Goal: Task Accomplishment & Management: Use online tool/utility

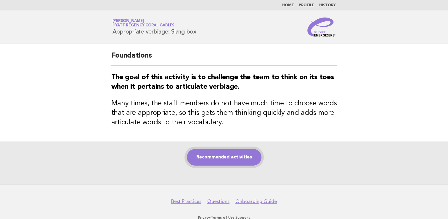
click at [210, 160] on link "Recommended activities" at bounding box center [224, 157] width 75 height 17
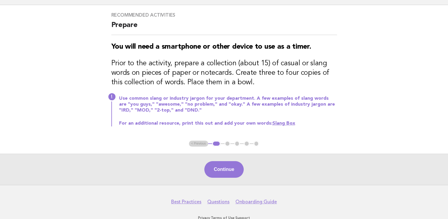
scroll to position [56, 0]
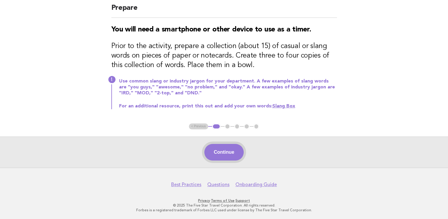
click at [213, 148] on button "Continue" at bounding box center [224, 152] width 39 height 17
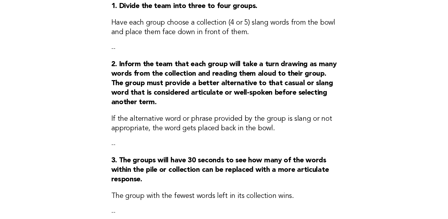
scroll to position [178, 0]
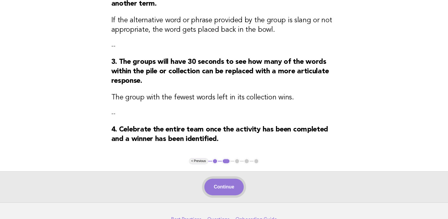
click at [229, 193] on button "Continue" at bounding box center [224, 186] width 39 height 17
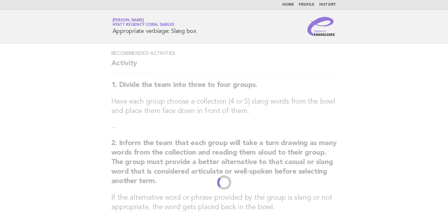
scroll to position [0, 0]
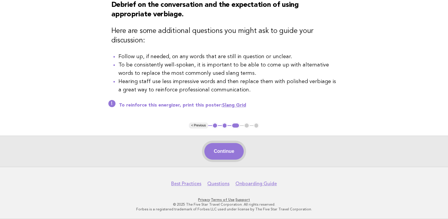
click at [226, 154] on button "Continue" at bounding box center [224, 151] width 39 height 17
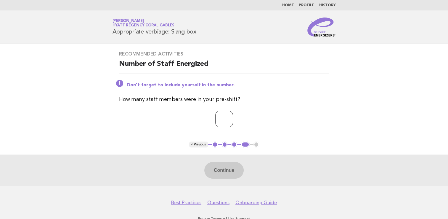
click at [231, 124] on input "number" at bounding box center [224, 119] width 18 height 17
type input "*"
click at [229, 160] on div "Continue" at bounding box center [224, 169] width 448 height 31
click at [231, 164] on button "Continue" at bounding box center [224, 170] width 39 height 17
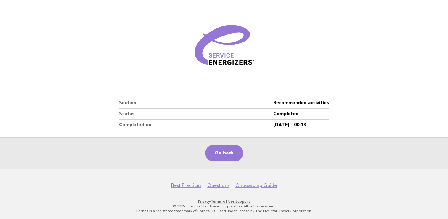
scroll to position [61, 0]
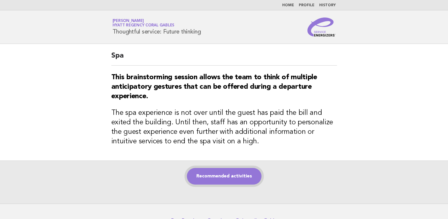
click at [210, 180] on link "Recommended activities" at bounding box center [224, 176] width 75 height 17
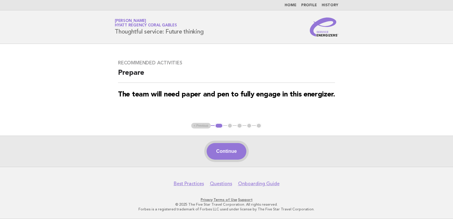
click at [239, 149] on button "Continue" at bounding box center [226, 151] width 39 height 17
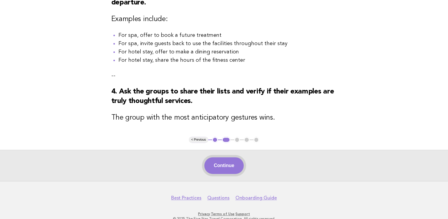
click at [226, 171] on button "Continue" at bounding box center [224, 165] width 39 height 17
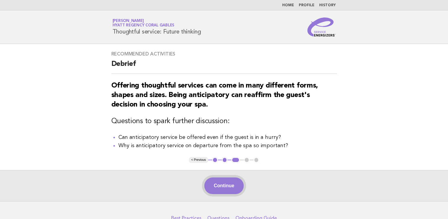
click at [230, 184] on button "Continue" at bounding box center [224, 185] width 39 height 17
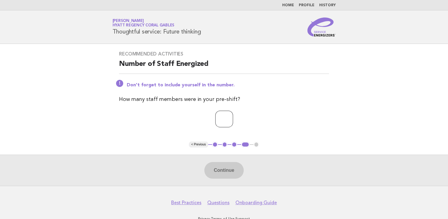
click at [221, 120] on input "number" at bounding box center [224, 119] width 18 height 17
type input "*"
click at [216, 175] on button "Continue" at bounding box center [224, 170] width 39 height 17
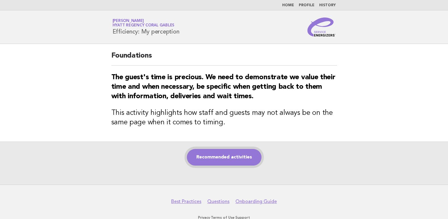
click at [226, 154] on link "Recommended activities" at bounding box center [224, 157] width 75 height 17
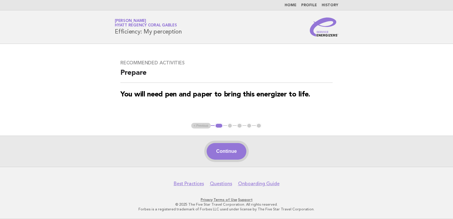
click at [228, 153] on button "Continue" at bounding box center [226, 151] width 39 height 17
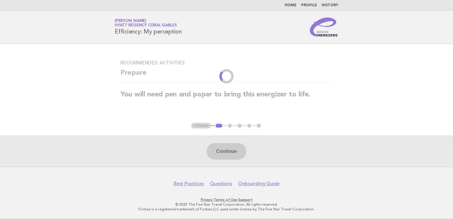
click at [228, 154] on div "Continue" at bounding box center [226, 150] width 453 height 31
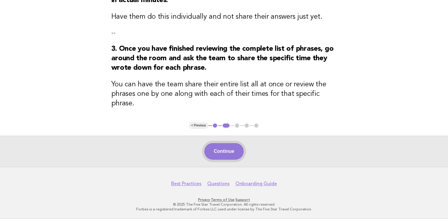
click at [220, 157] on button "Continue" at bounding box center [224, 151] width 39 height 17
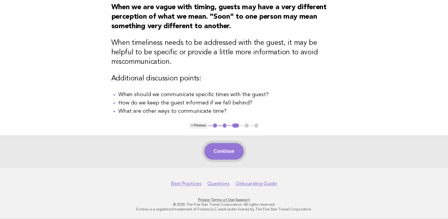
click at [235, 152] on button "Continue" at bounding box center [224, 151] width 39 height 17
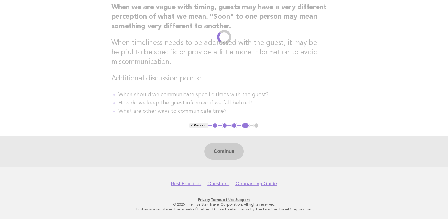
scroll to position [18, 0]
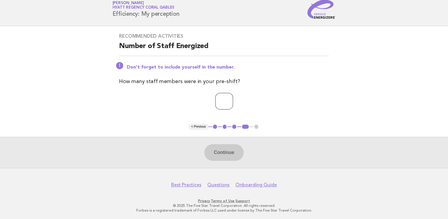
click at [226, 106] on input "number" at bounding box center [224, 101] width 18 height 17
type input "*"
click at [211, 159] on button "Continue" at bounding box center [224, 152] width 39 height 17
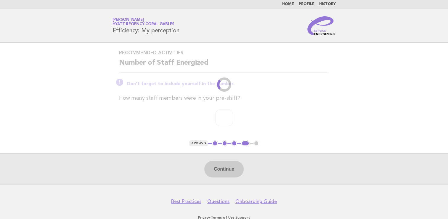
scroll to position [0, 0]
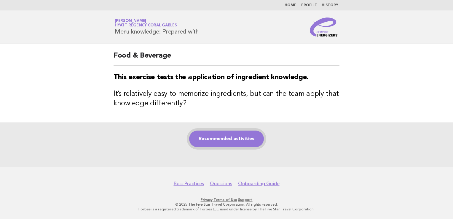
click at [216, 137] on link "Recommended activities" at bounding box center [226, 138] width 75 height 17
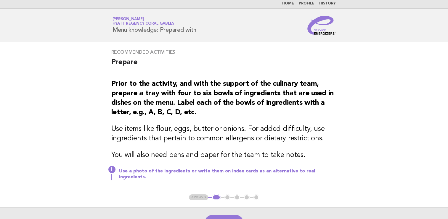
scroll to position [68, 0]
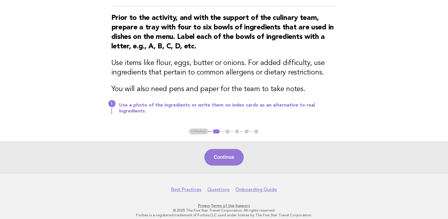
click at [228, 161] on div "Continue" at bounding box center [224, 156] width 448 height 31
click at [228, 152] on button "Continue" at bounding box center [224, 157] width 39 height 17
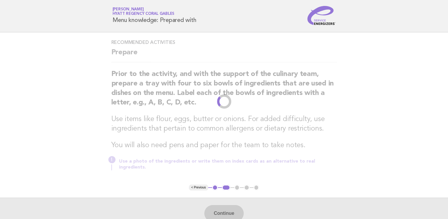
scroll to position [0, 0]
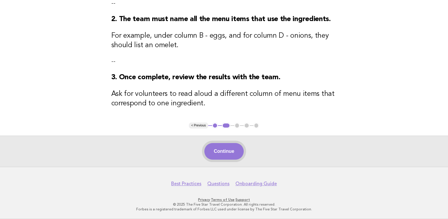
click at [231, 152] on button "Continue" at bounding box center [224, 151] width 39 height 17
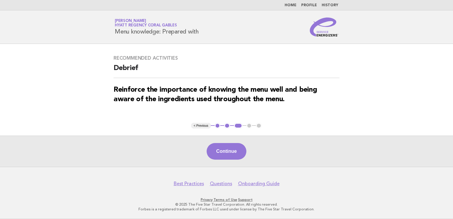
click at [213, 165] on div "Continue" at bounding box center [226, 150] width 453 height 31
click at [216, 157] on button "Continue" at bounding box center [226, 151] width 39 height 17
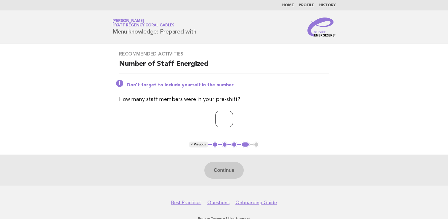
click at [247, 118] on p at bounding box center [224, 119] width 210 height 17
click at [226, 117] on input "number" at bounding box center [224, 119] width 18 height 17
type input "*"
click at [215, 172] on button "Continue" at bounding box center [224, 170] width 39 height 17
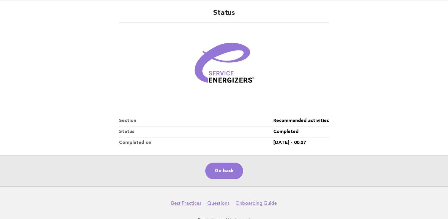
scroll to position [61, 0]
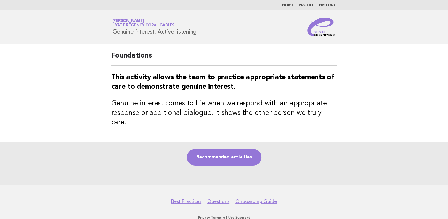
click at [205, 141] on div "Recommended activities" at bounding box center [224, 162] width 448 height 43
click at [206, 149] on link "Recommended activities" at bounding box center [224, 157] width 75 height 17
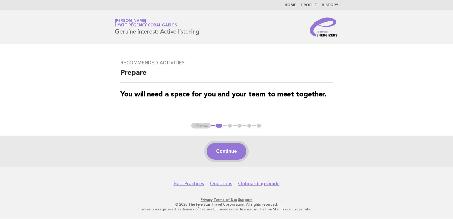
click at [236, 151] on button "Continue" at bounding box center [226, 151] width 39 height 17
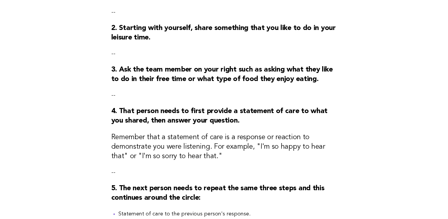
scroll to position [210, 0]
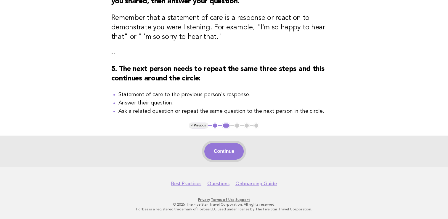
click at [224, 154] on button "Continue" at bounding box center [224, 151] width 39 height 17
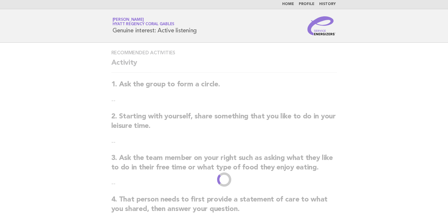
scroll to position [0, 0]
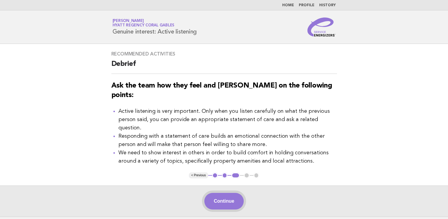
click at [234, 193] on button "Continue" at bounding box center [224, 201] width 39 height 17
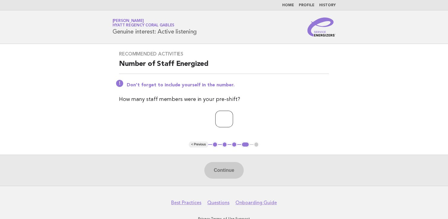
click at [218, 123] on input "number" at bounding box center [224, 119] width 18 height 17
type input "*"
click at [212, 173] on button "Continue" at bounding box center [224, 170] width 39 height 17
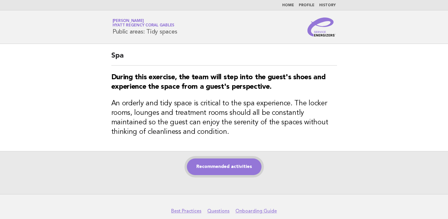
click at [211, 175] on link "Recommended activities" at bounding box center [224, 166] width 75 height 17
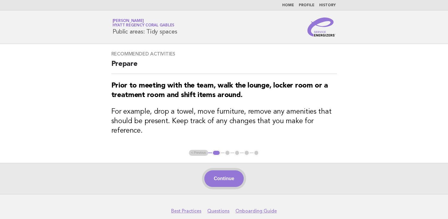
click at [229, 180] on button "Continue" at bounding box center [224, 178] width 39 height 17
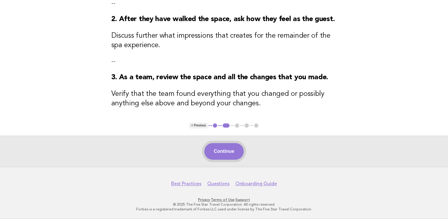
click at [226, 148] on button "Continue" at bounding box center [224, 151] width 39 height 17
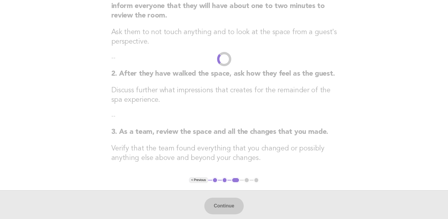
scroll to position [44, 0]
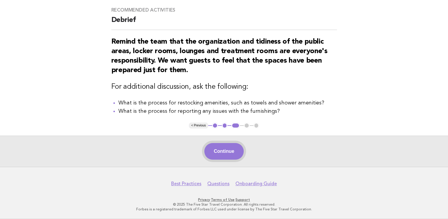
click at [220, 153] on button "Continue" at bounding box center [224, 151] width 39 height 17
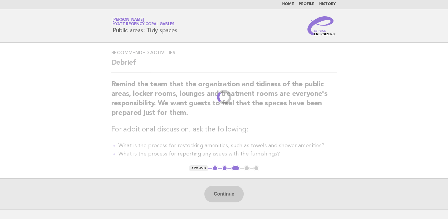
scroll to position [0, 0]
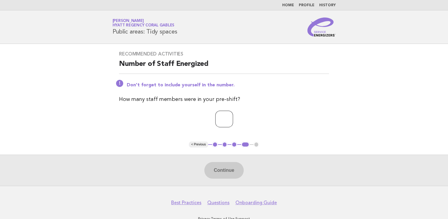
click at [215, 120] on input "number" at bounding box center [224, 119] width 18 height 17
type input "*"
click at [220, 171] on button "Continue" at bounding box center [224, 170] width 39 height 17
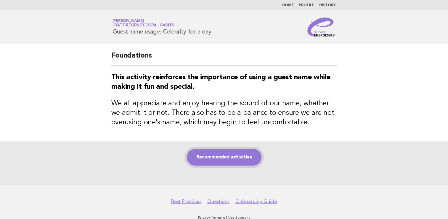
click at [205, 156] on link "Recommended activities" at bounding box center [224, 157] width 75 height 17
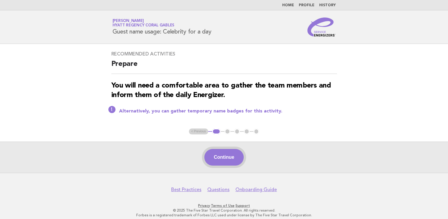
click at [224, 154] on button "Continue" at bounding box center [224, 157] width 39 height 17
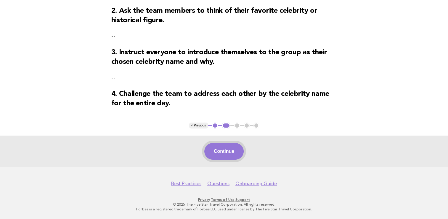
click at [225, 150] on button "Continue" at bounding box center [224, 151] width 39 height 17
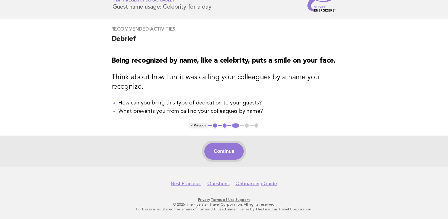
click at [215, 151] on button "Continue" at bounding box center [224, 151] width 39 height 17
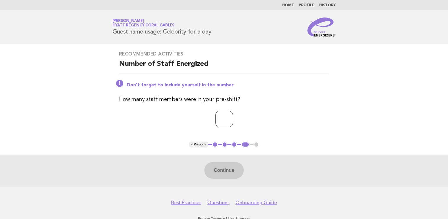
click at [228, 122] on input "number" at bounding box center [224, 119] width 18 height 17
type input "*"
click at [221, 170] on button "Continue" at bounding box center [224, 170] width 39 height 17
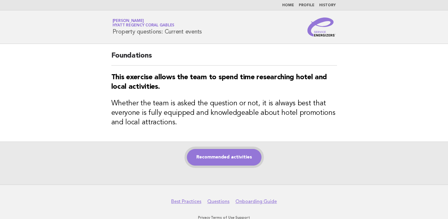
click at [216, 163] on link "Recommended activities" at bounding box center [224, 157] width 75 height 17
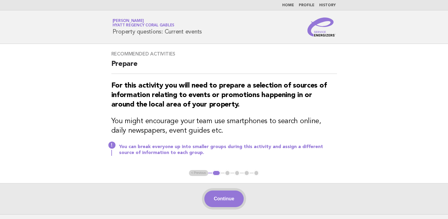
click at [228, 195] on button "Continue" at bounding box center [224, 198] width 39 height 17
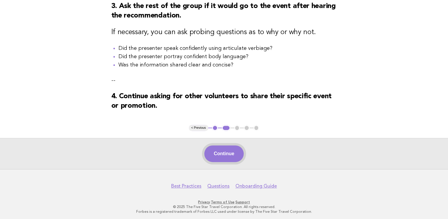
click at [225, 156] on button "Continue" at bounding box center [224, 153] width 39 height 17
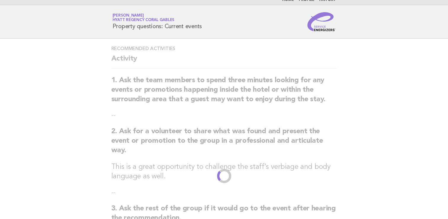
scroll to position [27, 0]
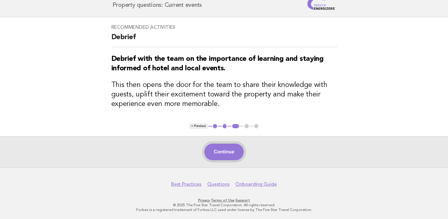
click at [230, 152] on button "Continue" at bounding box center [224, 151] width 39 height 17
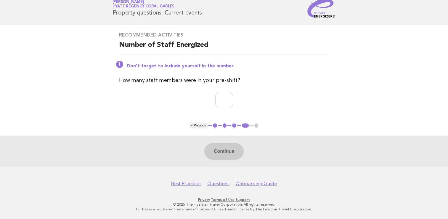
scroll to position [18, 0]
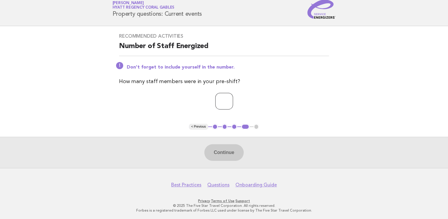
click at [224, 102] on input "number" at bounding box center [224, 101] width 18 height 17
type input "*"
click at [237, 151] on button "Continue" at bounding box center [224, 152] width 39 height 17
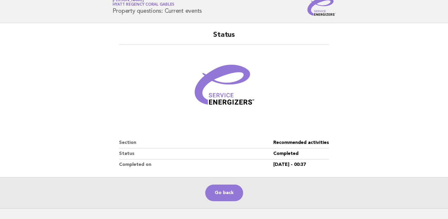
scroll to position [0, 0]
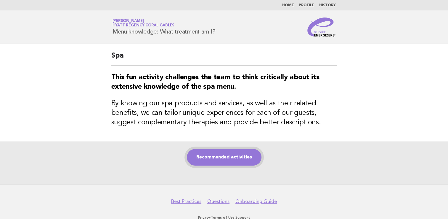
click at [220, 161] on link "Recommended activities" at bounding box center [224, 157] width 75 height 17
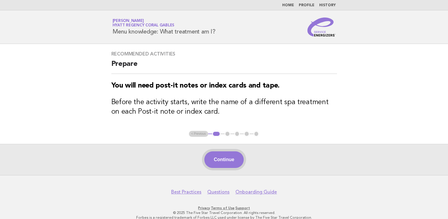
click at [232, 163] on button "Continue" at bounding box center [224, 159] width 39 height 17
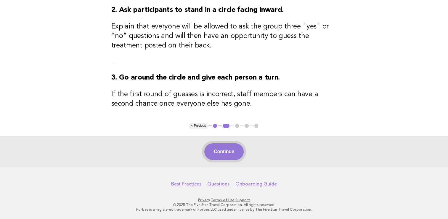
click at [210, 154] on button "Continue" at bounding box center [224, 151] width 39 height 17
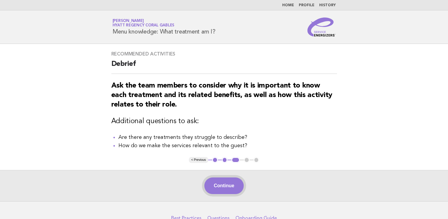
click at [220, 191] on button "Continue" at bounding box center [224, 185] width 39 height 17
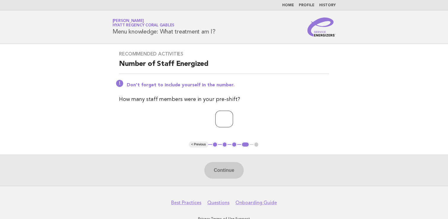
click at [220, 121] on input "number" at bounding box center [224, 119] width 18 height 17
type input "*"
click at [223, 169] on button "Continue" at bounding box center [224, 170] width 39 height 17
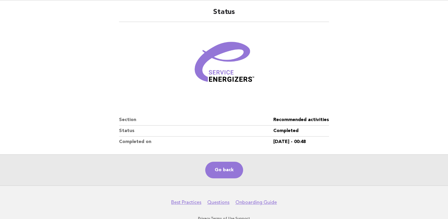
scroll to position [61, 0]
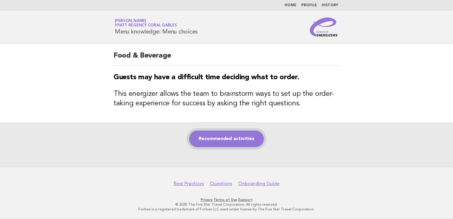
click at [208, 147] on link "Recommended activities" at bounding box center [226, 138] width 75 height 17
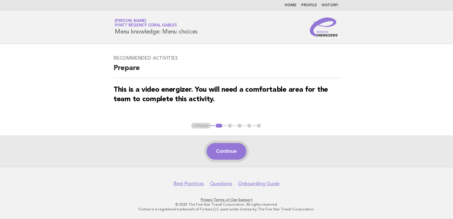
click at [223, 153] on button "Continue" at bounding box center [226, 151] width 39 height 17
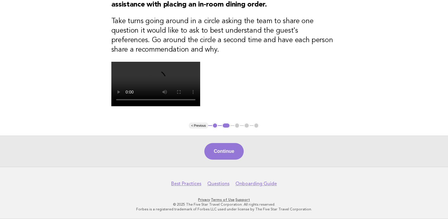
scroll to position [172, 0]
click at [228, 156] on button "Continue" at bounding box center [224, 151] width 39 height 17
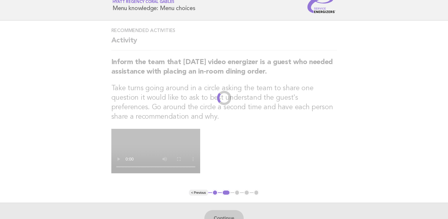
scroll to position [0, 0]
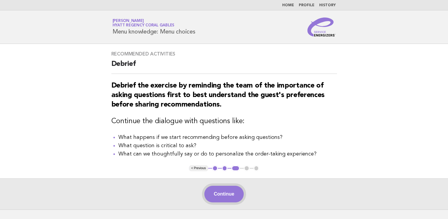
click at [219, 190] on button "Continue" at bounding box center [224, 194] width 39 height 17
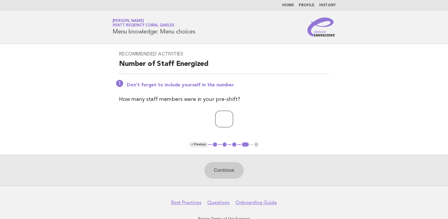
click at [221, 115] on input "number" at bounding box center [224, 119] width 18 height 17
type input "*"
click at [225, 169] on button "Continue" at bounding box center [224, 170] width 39 height 17
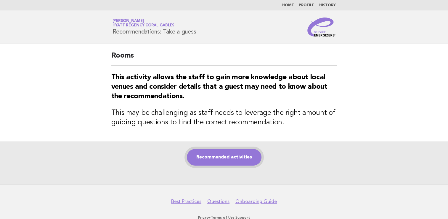
click at [199, 154] on link "Recommended activities" at bounding box center [224, 157] width 75 height 17
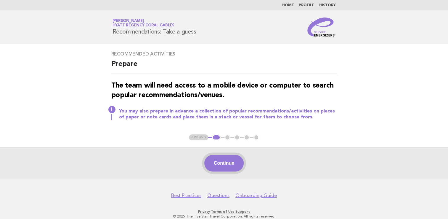
click at [233, 169] on button "Continue" at bounding box center [224, 163] width 39 height 17
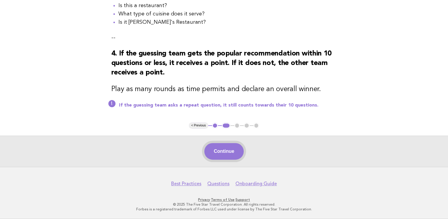
click at [210, 153] on button "Continue" at bounding box center [224, 151] width 39 height 17
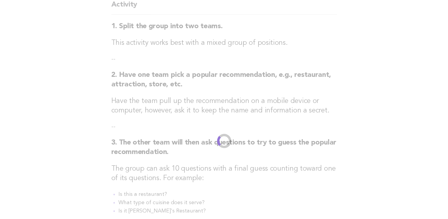
scroll to position [34, 0]
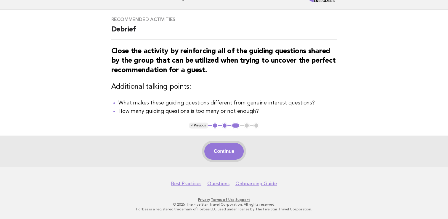
click at [219, 152] on button "Continue" at bounding box center [224, 151] width 39 height 17
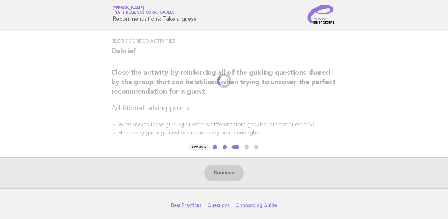
scroll to position [0, 0]
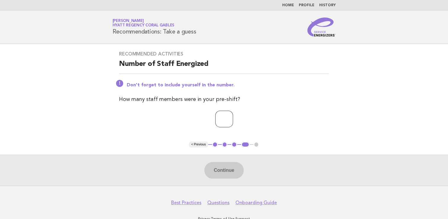
click at [221, 113] on input "number" at bounding box center [224, 119] width 18 height 17
type input "*"
click at [226, 175] on button "Continue" at bounding box center [224, 170] width 39 height 17
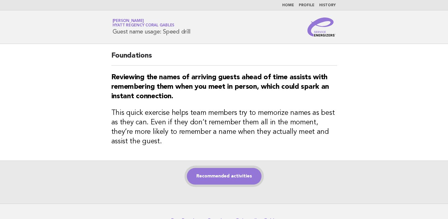
click at [223, 178] on link "Recommended activities" at bounding box center [224, 176] width 75 height 17
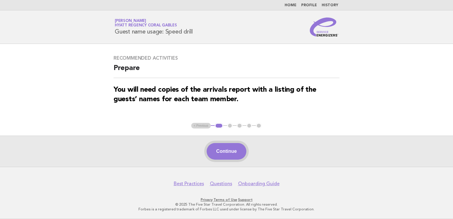
click at [226, 147] on button "Continue" at bounding box center [226, 151] width 39 height 17
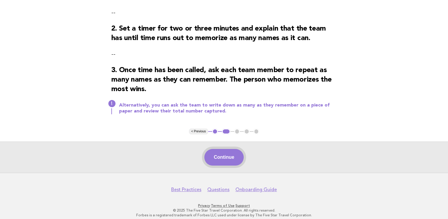
click at [219, 157] on button "Continue" at bounding box center [224, 157] width 39 height 17
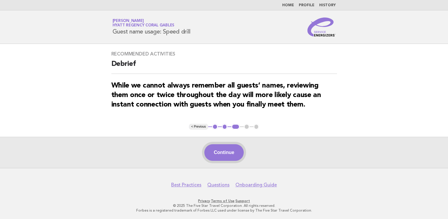
click at [230, 151] on button "Continue" at bounding box center [224, 152] width 39 height 17
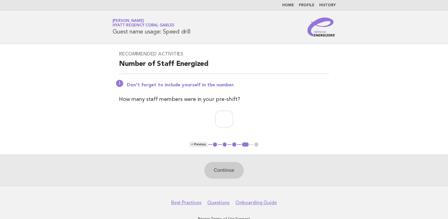
click at [225, 131] on div "Recommended activities Number of Staff Energized Don't forget to include yourse…" at bounding box center [224, 93] width 224 height 98
click at [220, 122] on input "number" at bounding box center [224, 119] width 18 height 17
type input "*"
click at [218, 174] on button "Continue" at bounding box center [224, 170] width 39 height 17
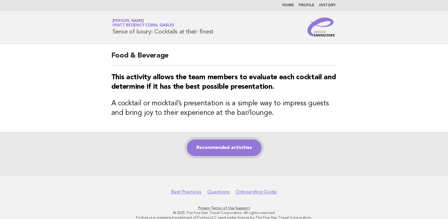
click at [216, 149] on link "Recommended activities" at bounding box center [224, 147] width 75 height 17
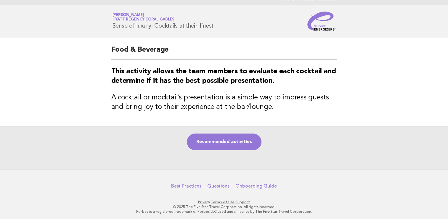
scroll to position [8, 0]
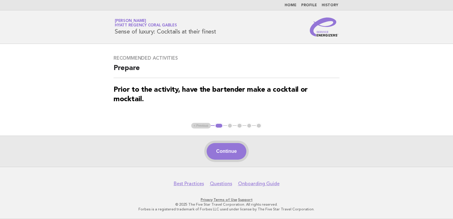
click at [236, 152] on button "Continue" at bounding box center [226, 151] width 39 height 17
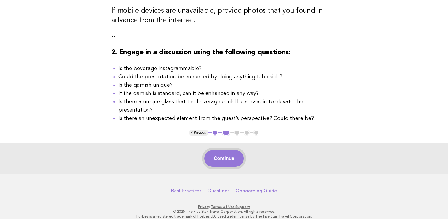
click at [223, 152] on button "Continue" at bounding box center [224, 158] width 39 height 17
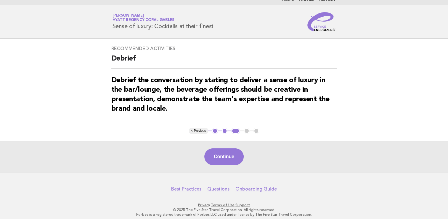
scroll to position [11, 0]
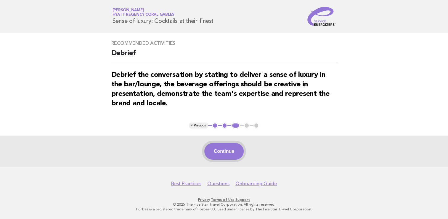
click at [219, 148] on button "Continue" at bounding box center [224, 151] width 39 height 17
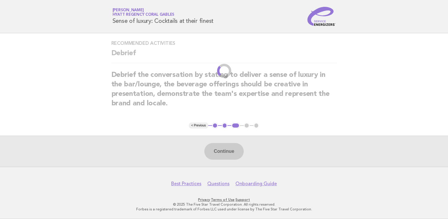
scroll to position [0, 0]
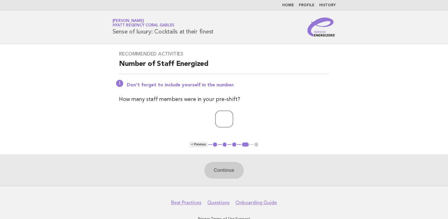
click at [226, 126] on input "number" at bounding box center [224, 119] width 18 height 17
type input "*"
click at [229, 169] on button "Continue" at bounding box center [224, 170] width 39 height 17
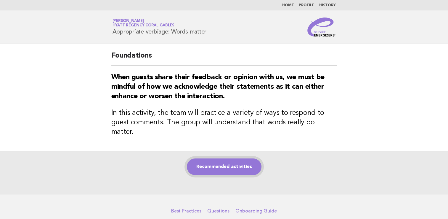
click at [219, 158] on link "Recommended activities" at bounding box center [224, 166] width 75 height 17
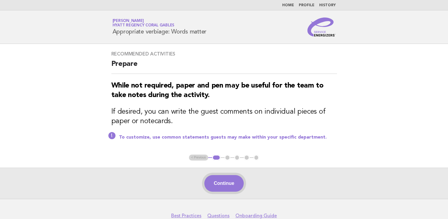
click at [228, 176] on button "Continue" at bounding box center [224, 183] width 39 height 17
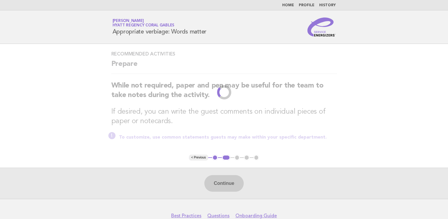
click at [229, 183] on main "Recommended activities Prepare While not required, paper and pen may be useful …" at bounding box center [224, 121] width 448 height 155
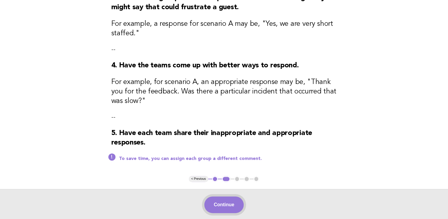
click at [229, 200] on button "Continue" at bounding box center [224, 204] width 39 height 17
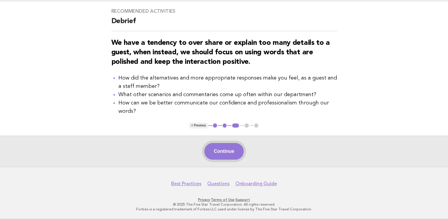
click at [215, 143] on button "Continue" at bounding box center [224, 151] width 39 height 17
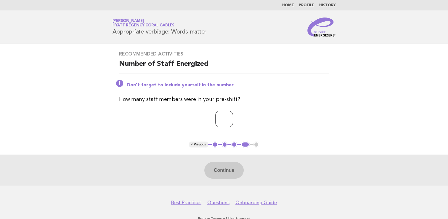
click at [217, 118] on input "number" at bounding box center [224, 119] width 18 height 17
type input "*"
click at [216, 167] on button "Continue" at bounding box center [224, 170] width 39 height 17
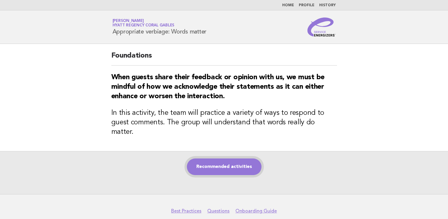
click at [216, 158] on link "Recommended activities" at bounding box center [224, 166] width 75 height 17
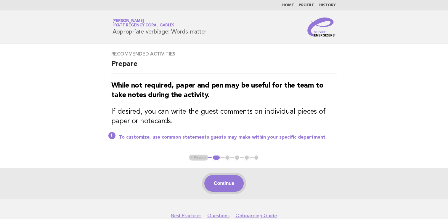
click at [225, 187] on button "Continue" at bounding box center [224, 183] width 39 height 17
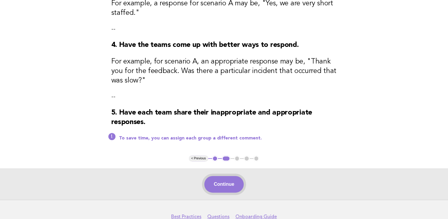
scroll to position [293, 0]
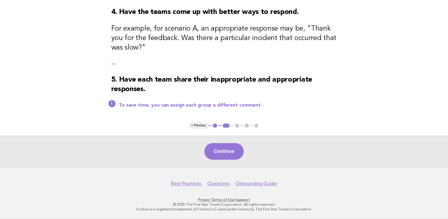
click at [232, 164] on div "Continue" at bounding box center [224, 150] width 448 height 31
click at [225, 148] on button "Continue" at bounding box center [224, 151] width 39 height 17
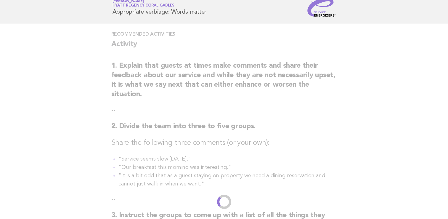
scroll to position [0, 0]
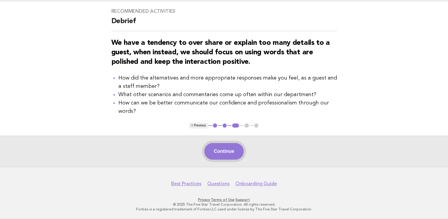
click at [225, 156] on button "Continue" at bounding box center [224, 151] width 39 height 17
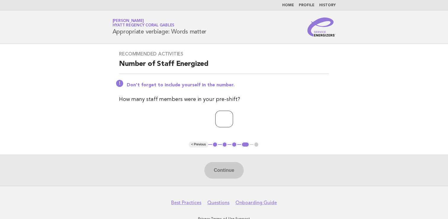
click at [228, 122] on input "number" at bounding box center [224, 119] width 18 height 17
type input "*"
click at [228, 175] on button "Continue" at bounding box center [224, 170] width 39 height 17
